Goal: Go to known website: Go to known website

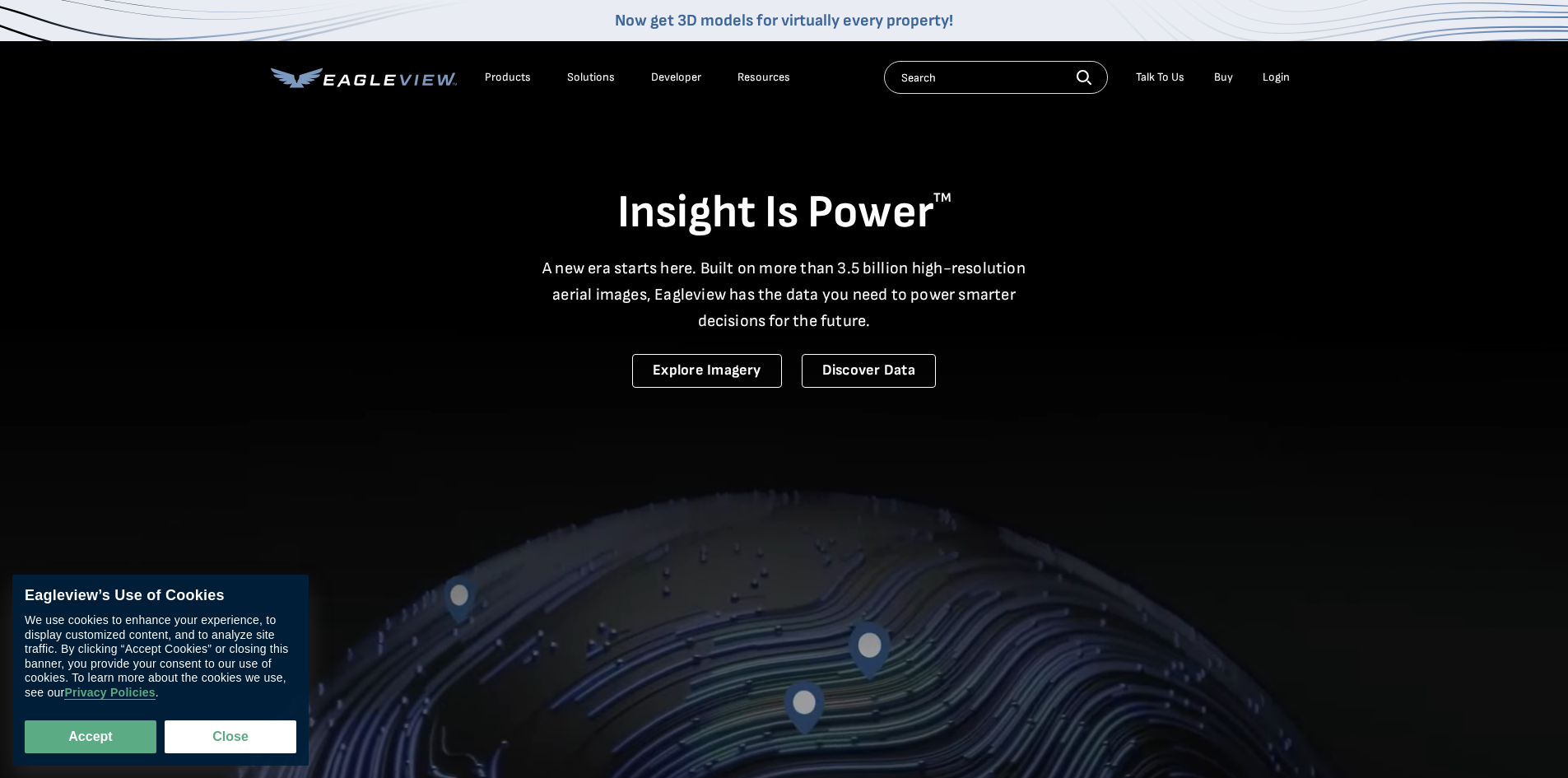
click at [1275, 80] on div "Login" at bounding box center [1275, 78] width 27 height 15
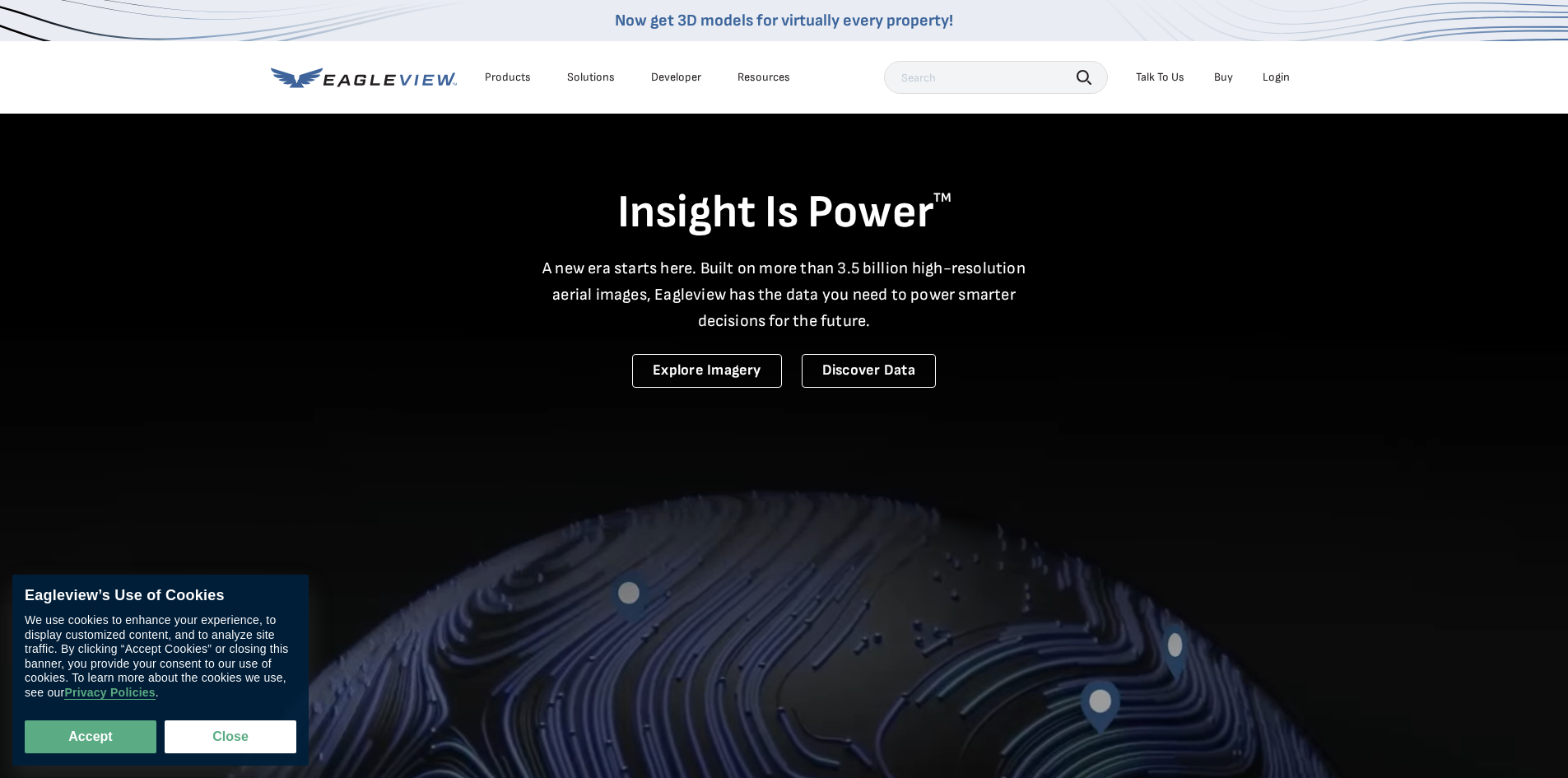
click at [1268, 74] on div "Login" at bounding box center [1275, 78] width 27 height 15
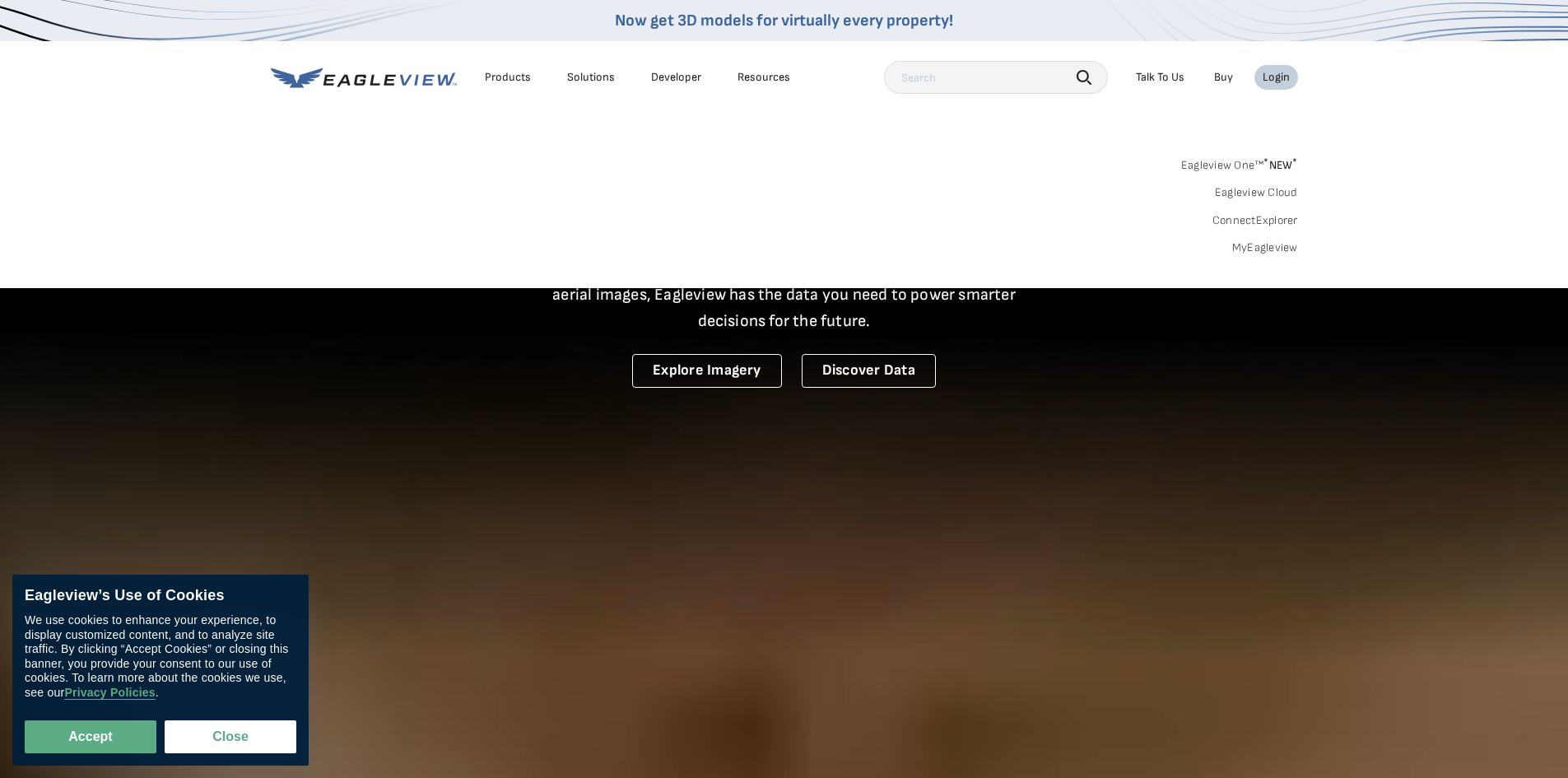
click at [1270, 186] on link "Eagleview Cloud" at bounding box center [1256, 192] width 83 height 15
